Goal: Task Accomplishment & Management: Manage account settings

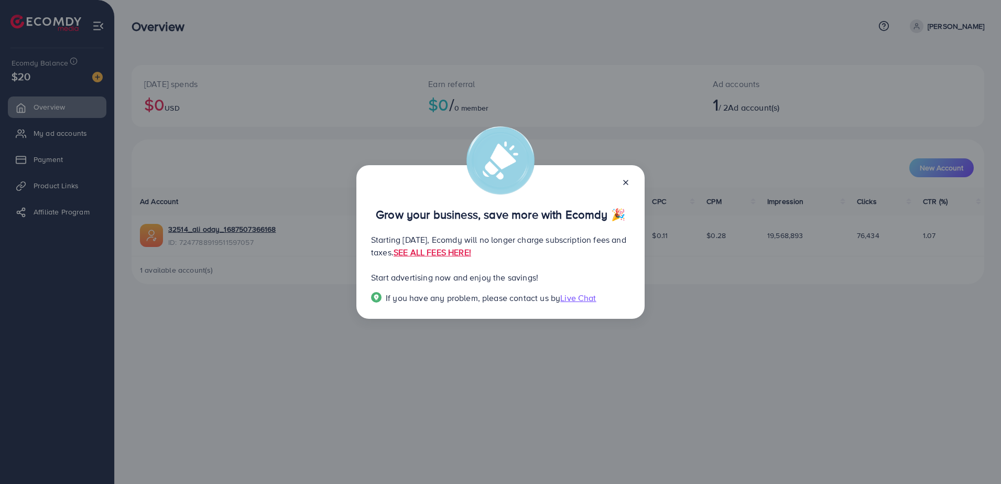
click at [623, 178] on icon at bounding box center [626, 182] width 8 height 8
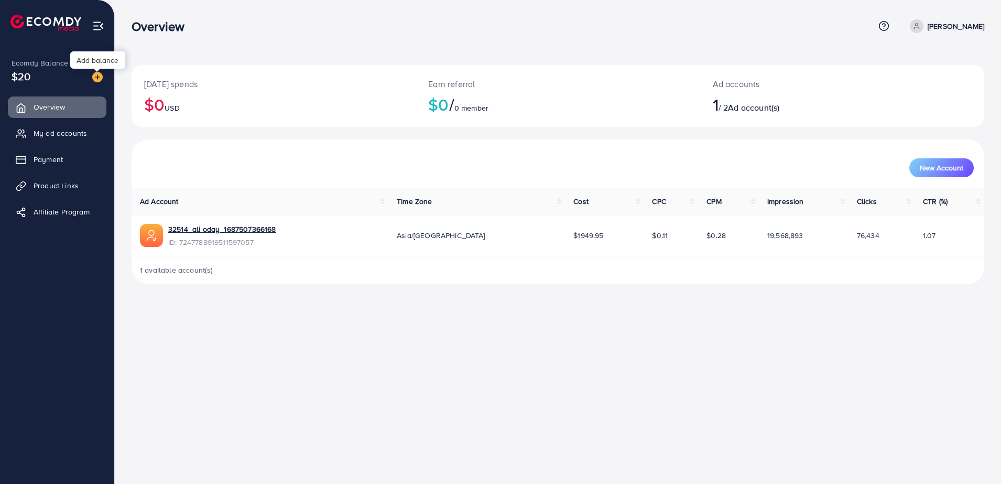
click at [95, 77] on img at bounding box center [97, 77] width 10 height 10
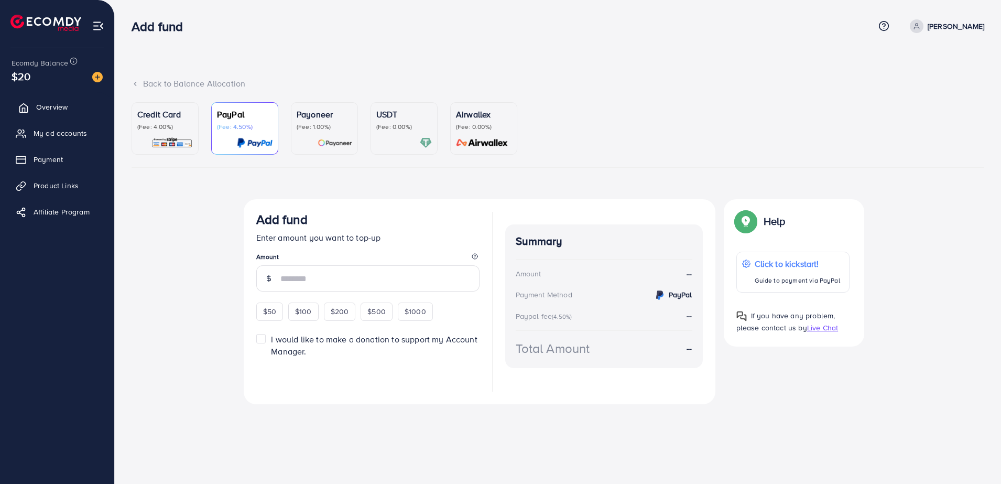
click at [59, 106] on span "Overview" at bounding box center [51, 107] width 31 height 10
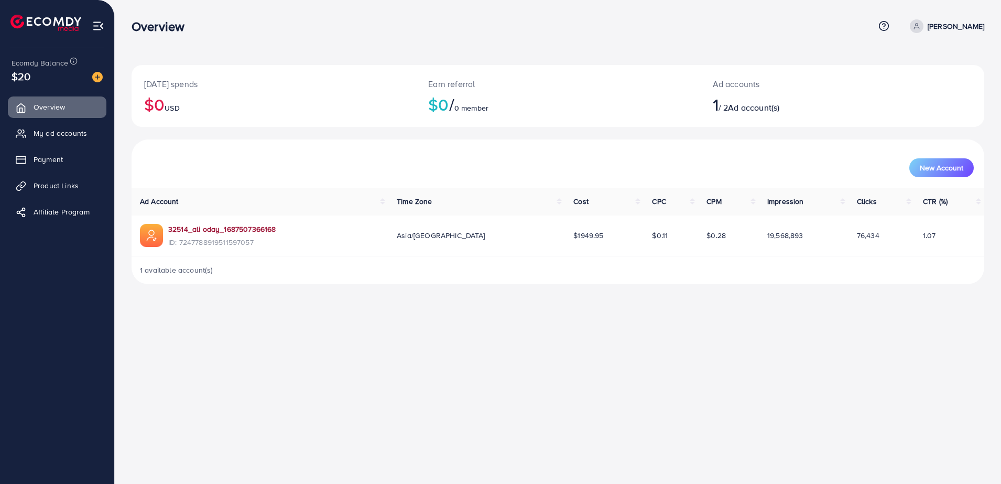
click at [213, 233] on link "32514_ali oday_1687507366168" at bounding box center [221, 229] width 107 height 10
click at [944, 28] on link "[PERSON_NAME]" at bounding box center [945, 26] width 79 height 14
click at [930, 89] on span "Log out" at bounding box center [922, 86] width 28 height 13
